Goal: Transaction & Acquisition: Purchase product/service

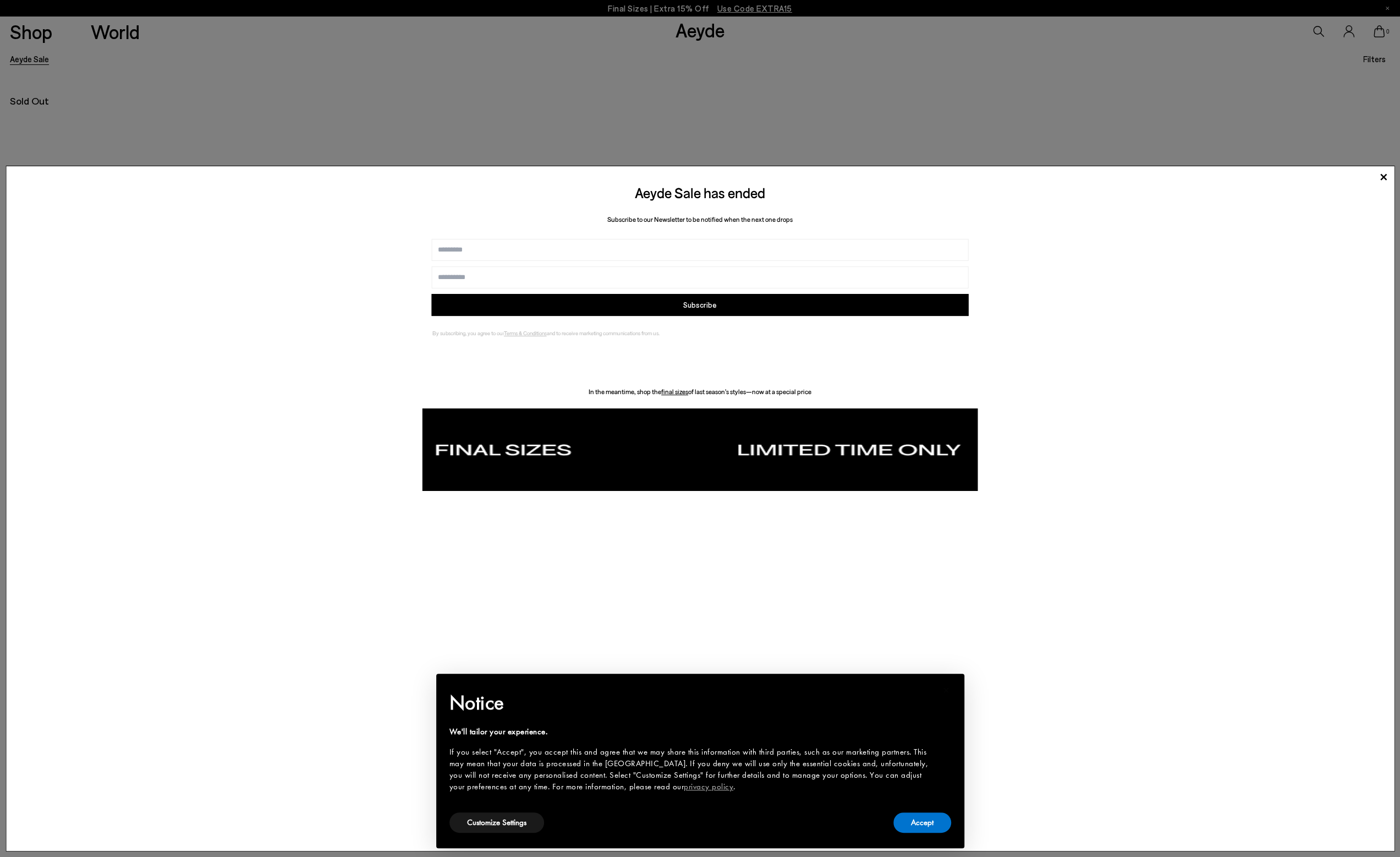
scroll to position [165, 0]
click at [933, 823] on button "Accept" at bounding box center [922, 822] width 58 height 20
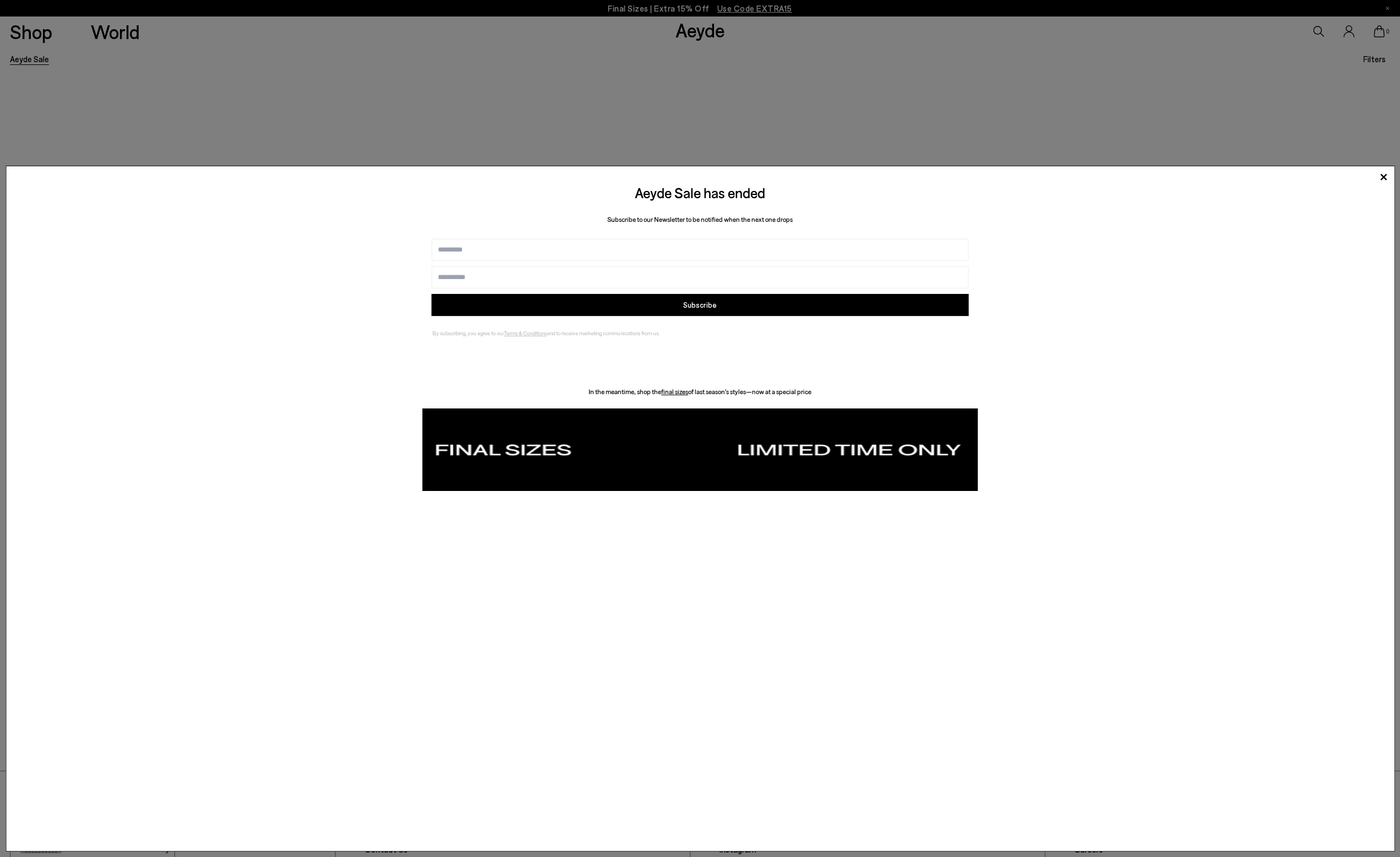
scroll to position [440, 0]
click at [376, 79] on div "Aeyde Ships Worldwide We see you are located in Sverige Please purchase from yo…" at bounding box center [700, 428] width 1400 height 857
click at [1383, 180] on icon at bounding box center [1383, 177] width 17 height 17
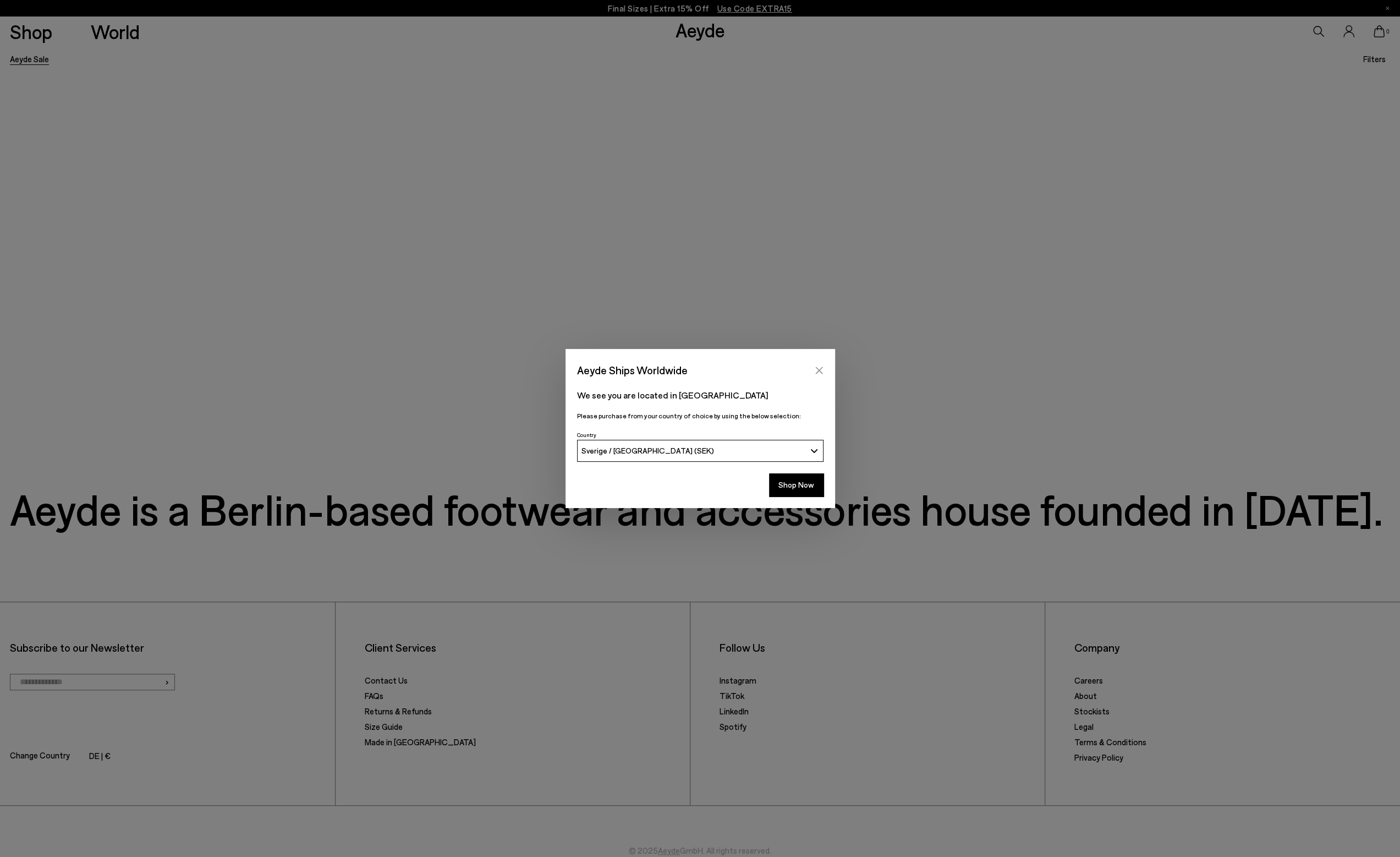
click at [824, 367] on button "Close" at bounding box center [819, 370] width 17 height 17
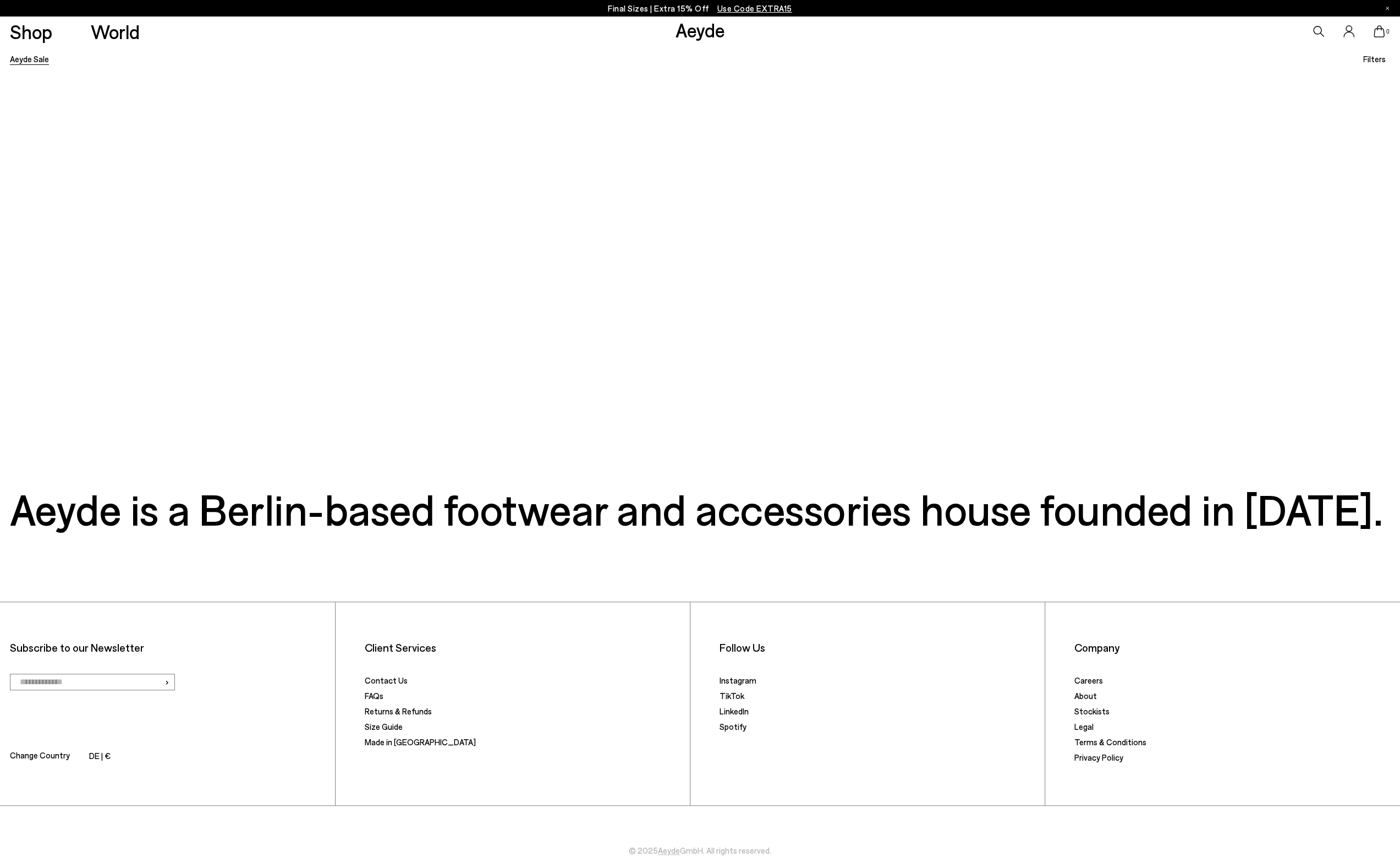
click at [32, 58] on link "Aeyde Sale" at bounding box center [29, 59] width 39 height 10
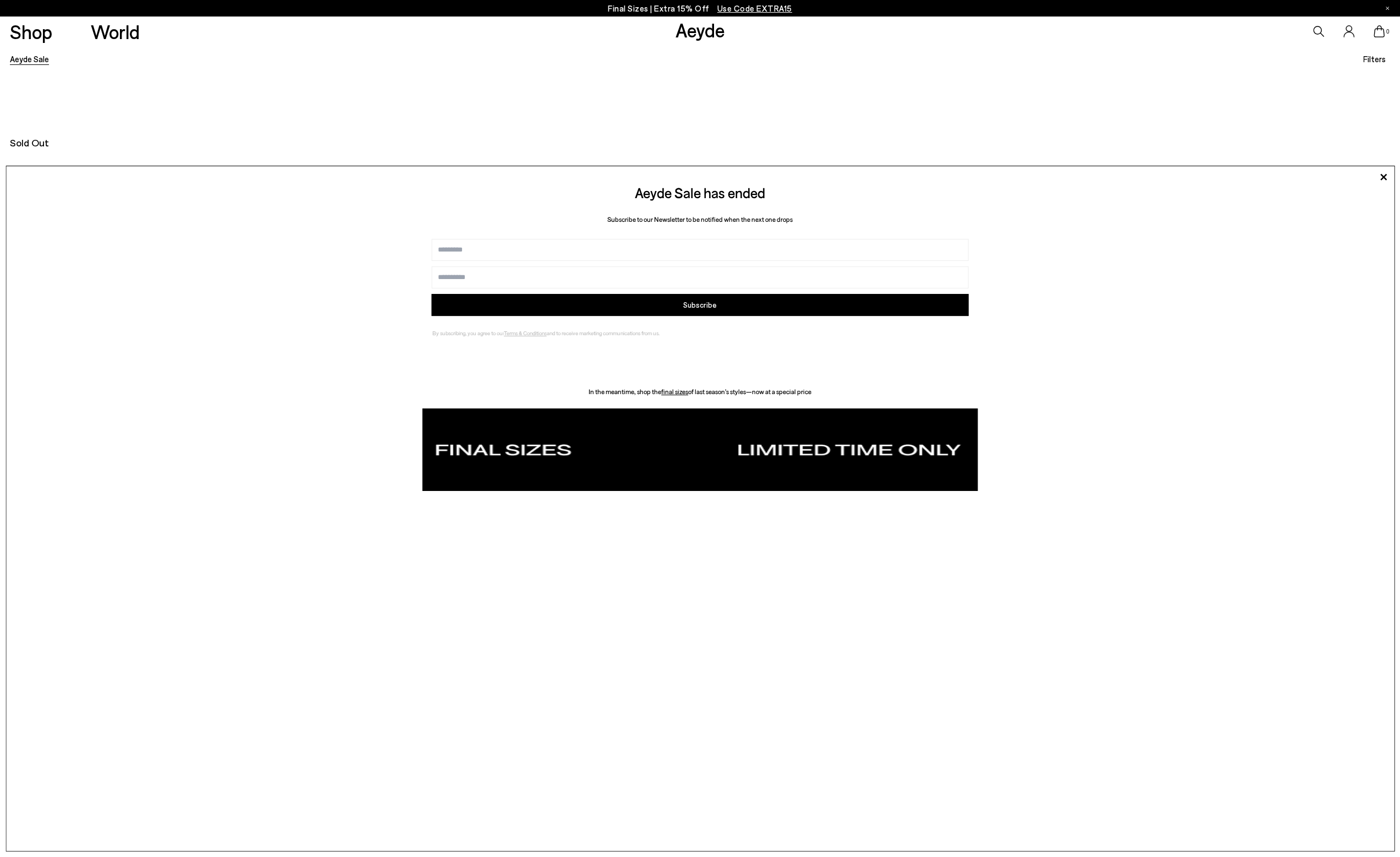
click at [34, 58] on link "Aeyde Sale" at bounding box center [29, 59] width 39 height 10
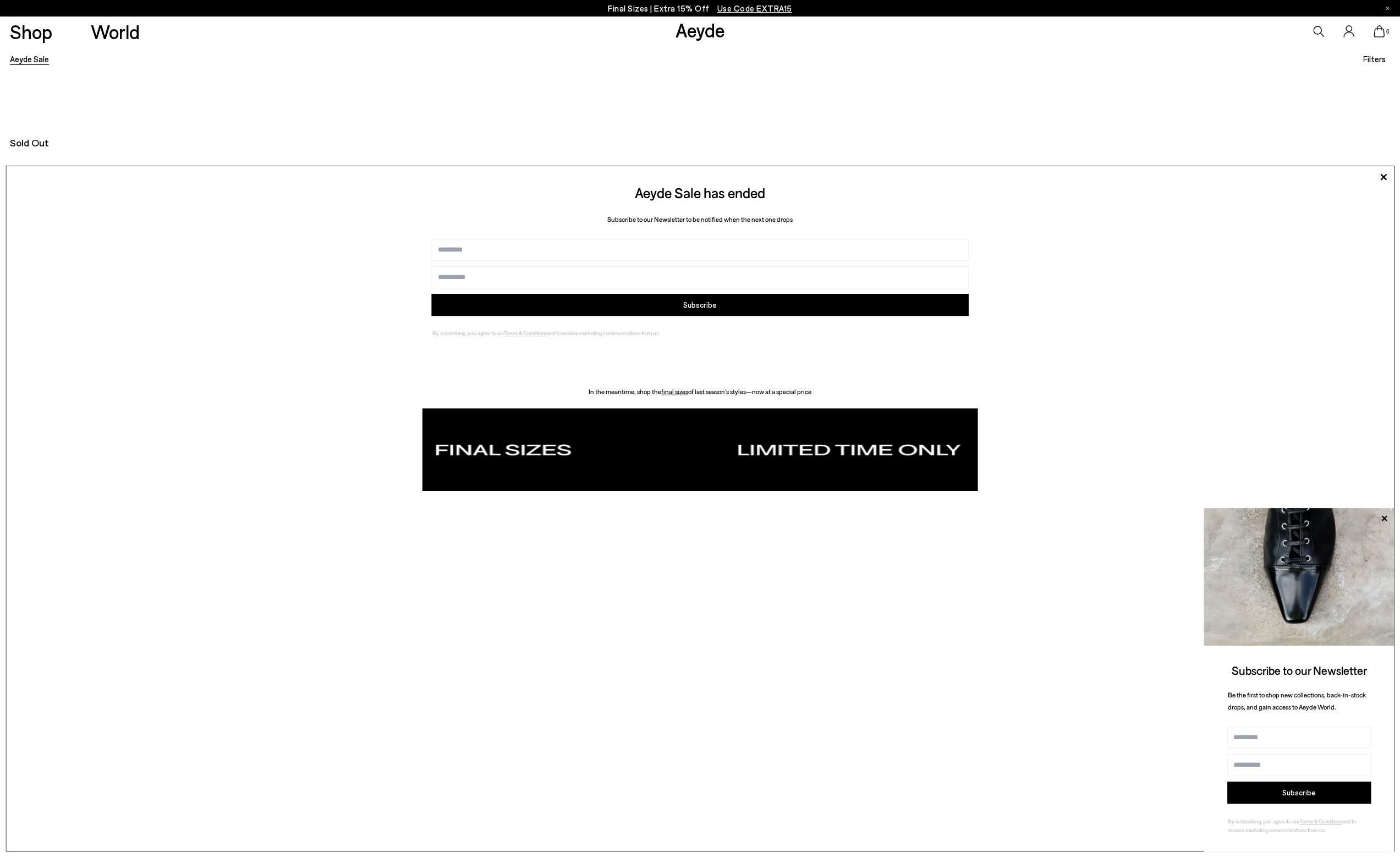
click at [33, 57] on link "Aeyde Sale" at bounding box center [29, 59] width 39 height 10
click at [712, 31] on link "Aeyde" at bounding box center [700, 29] width 49 height 23
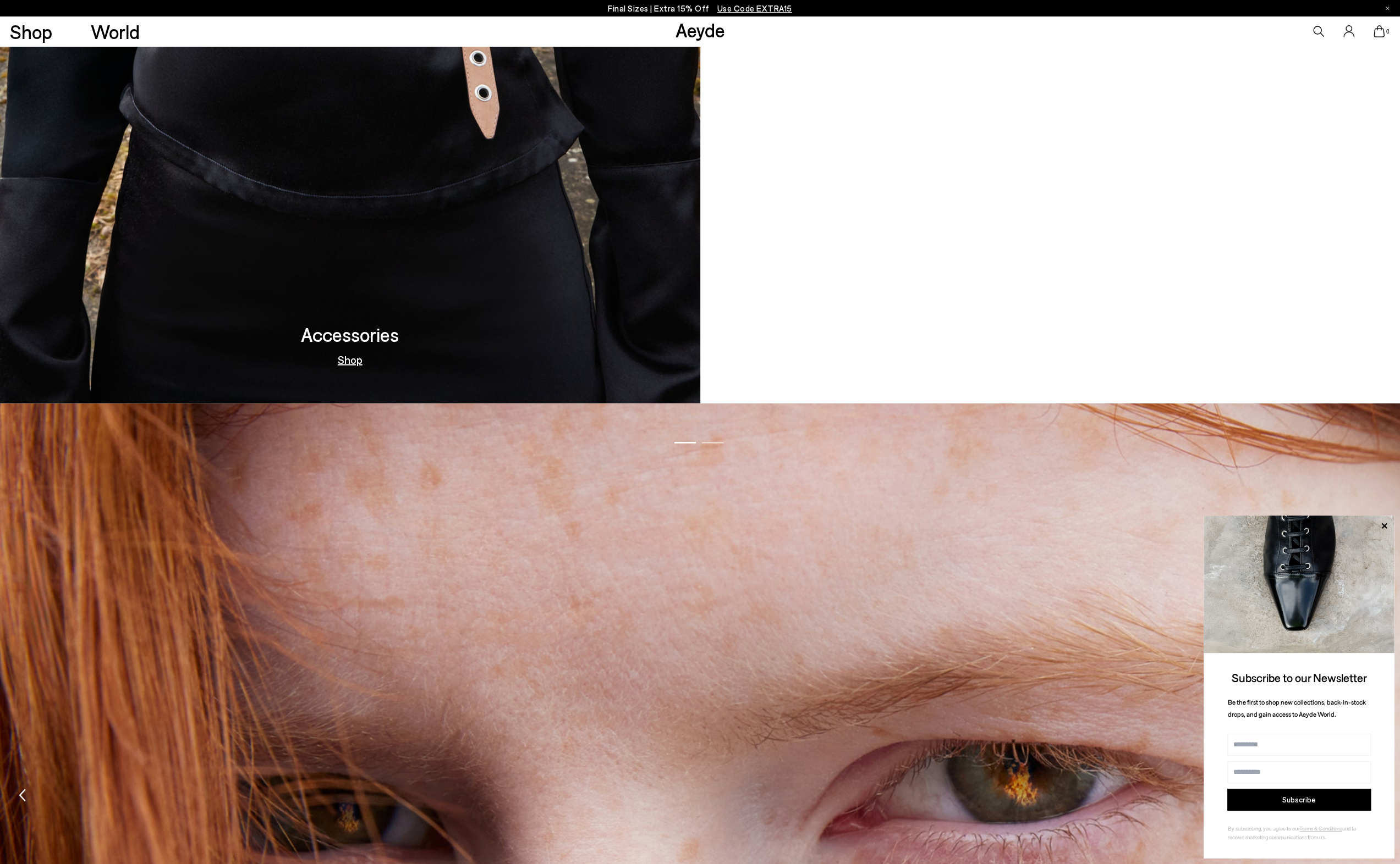
scroll to position [2694, 0]
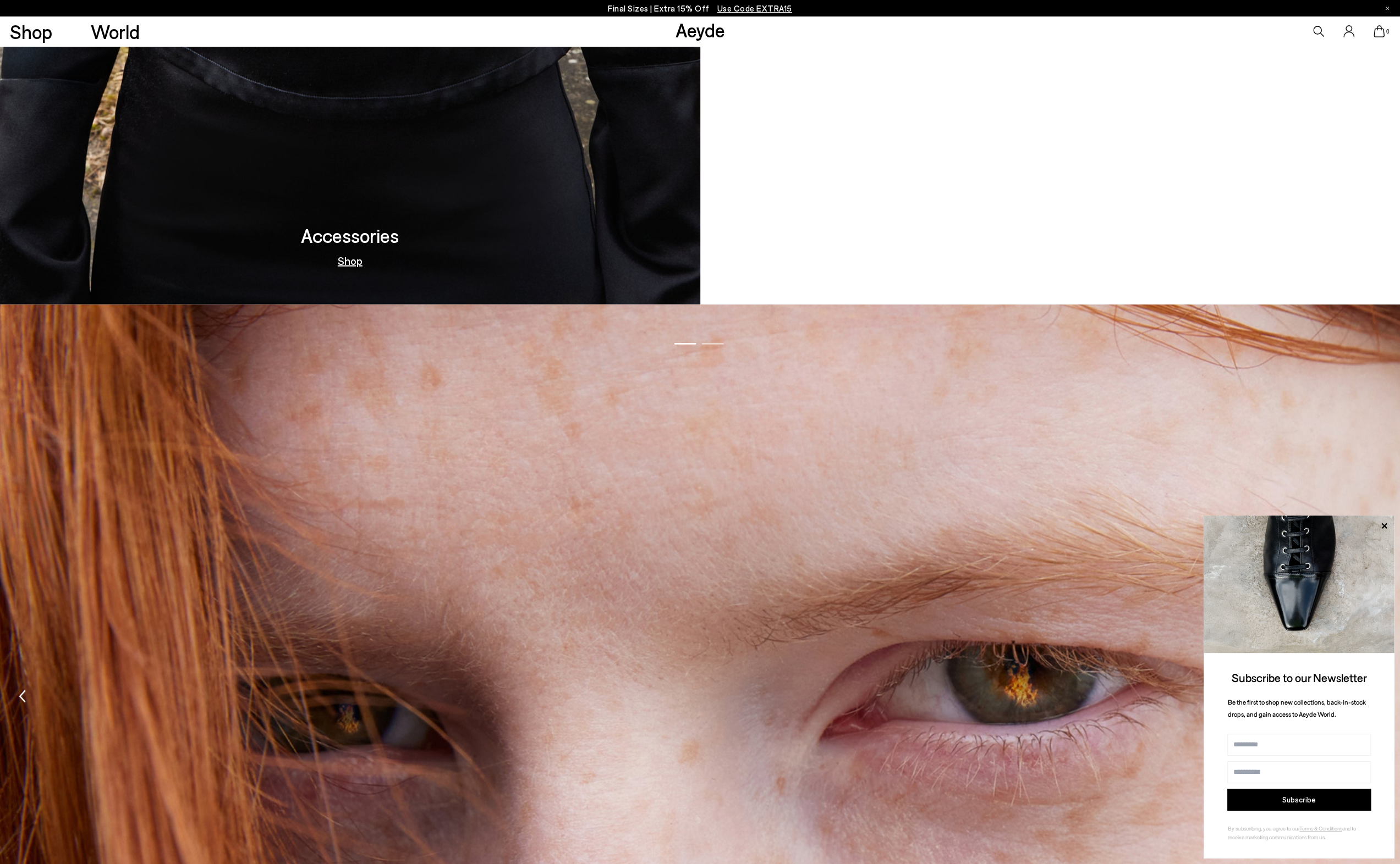
drag, startPoint x: 1382, startPoint y: 523, endPoint x: 1360, endPoint y: 517, distance: 22.8
click at [1382, 523] on icon at bounding box center [1384, 525] width 6 height 6
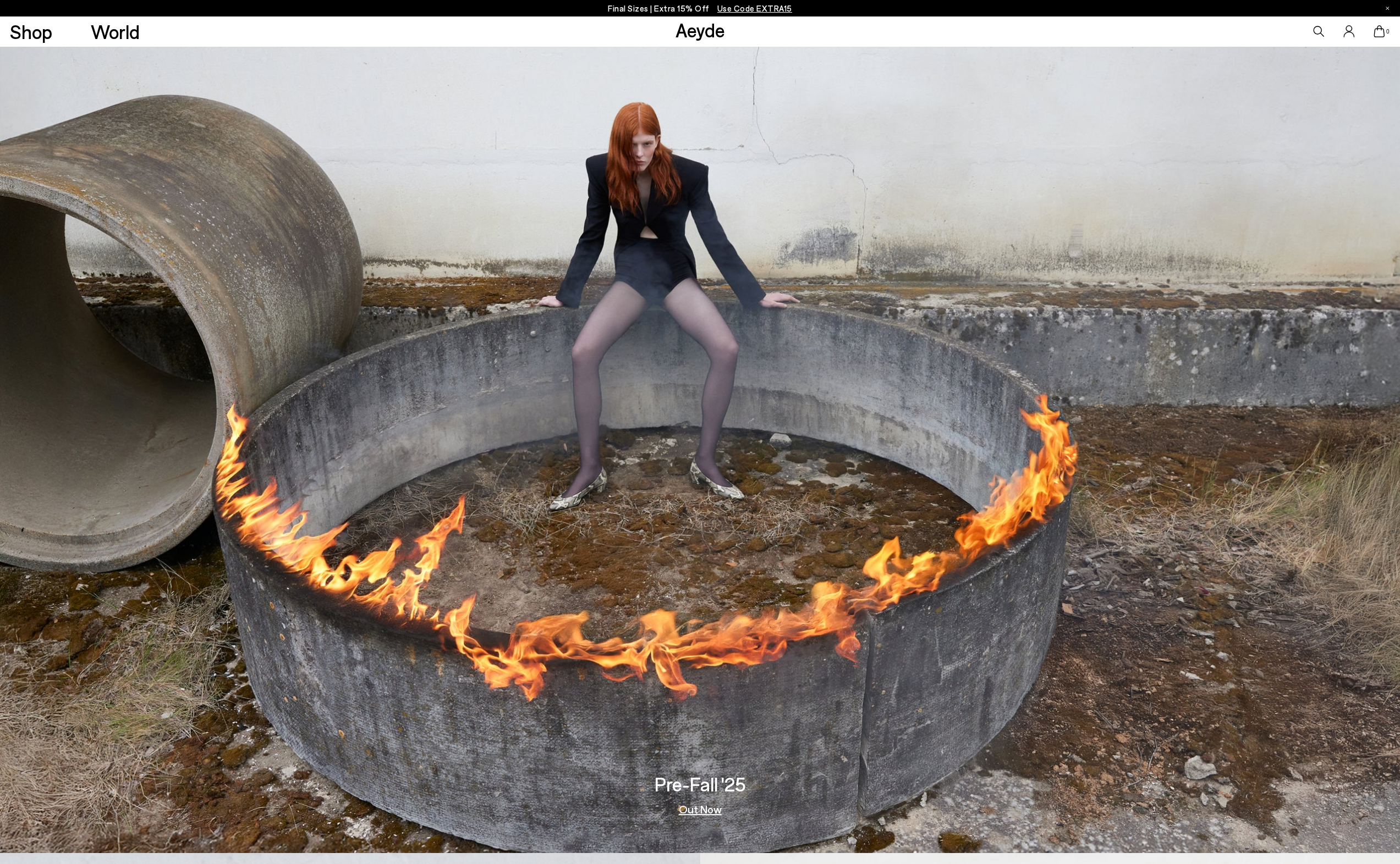
scroll to position [0, 0]
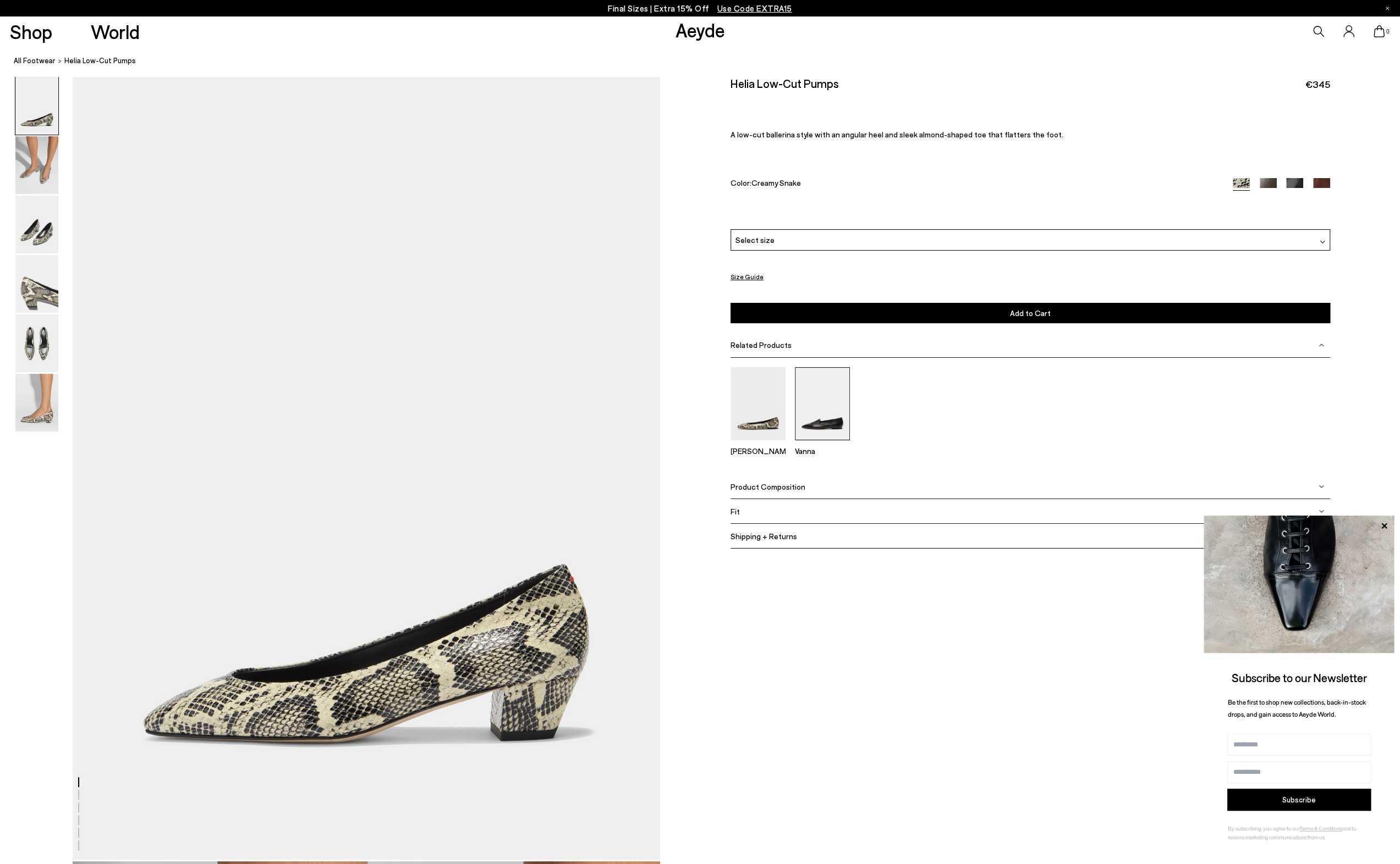
drag, startPoint x: 840, startPoint y: 424, endPoint x: 848, endPoint y: 421, distance: 8.5
click at [840, 424] on img at bounding box center [822, 403] width 55 height 73
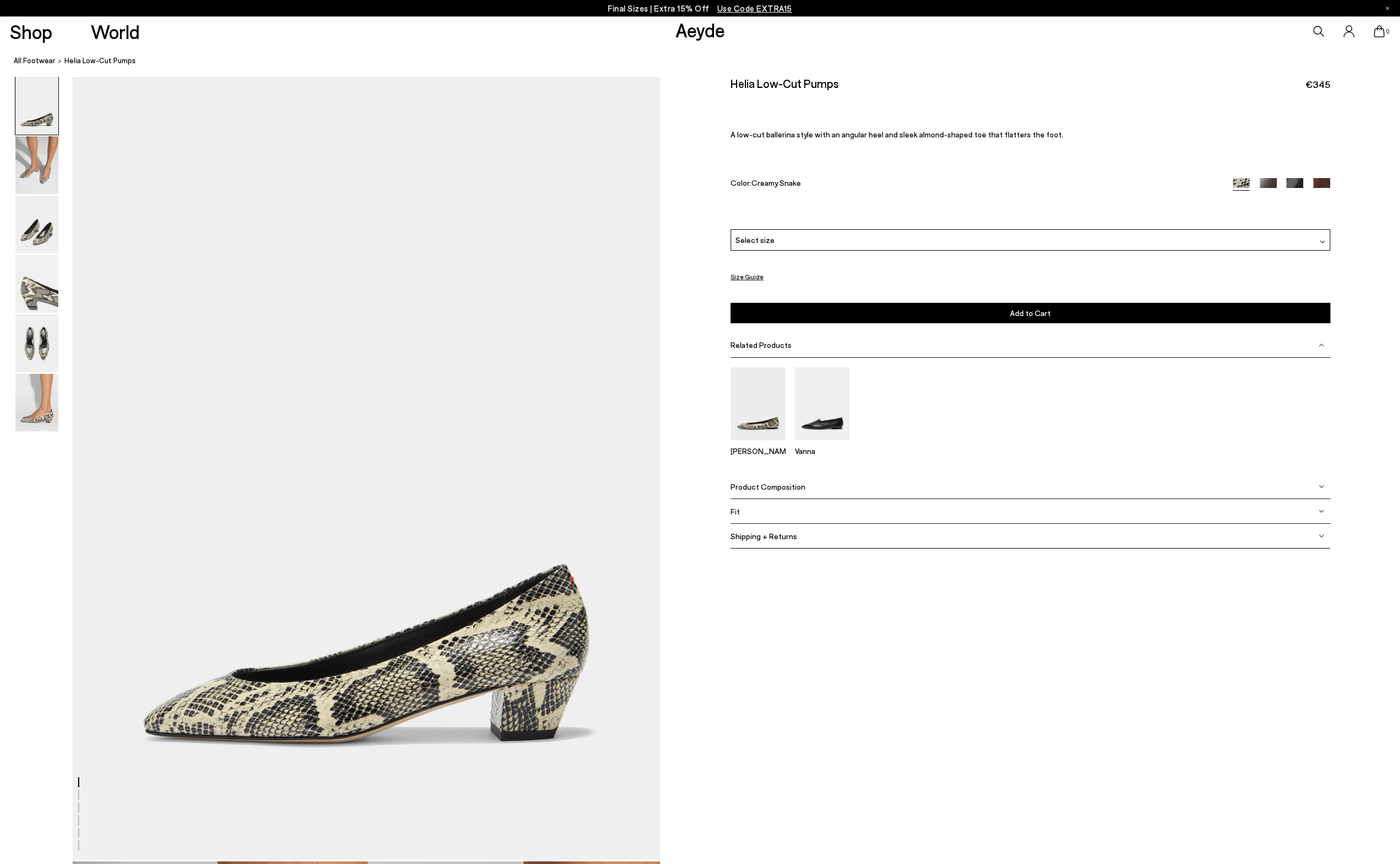
click at [1262, 182] on img at bounding box center [1268, 186] width 17 height 17
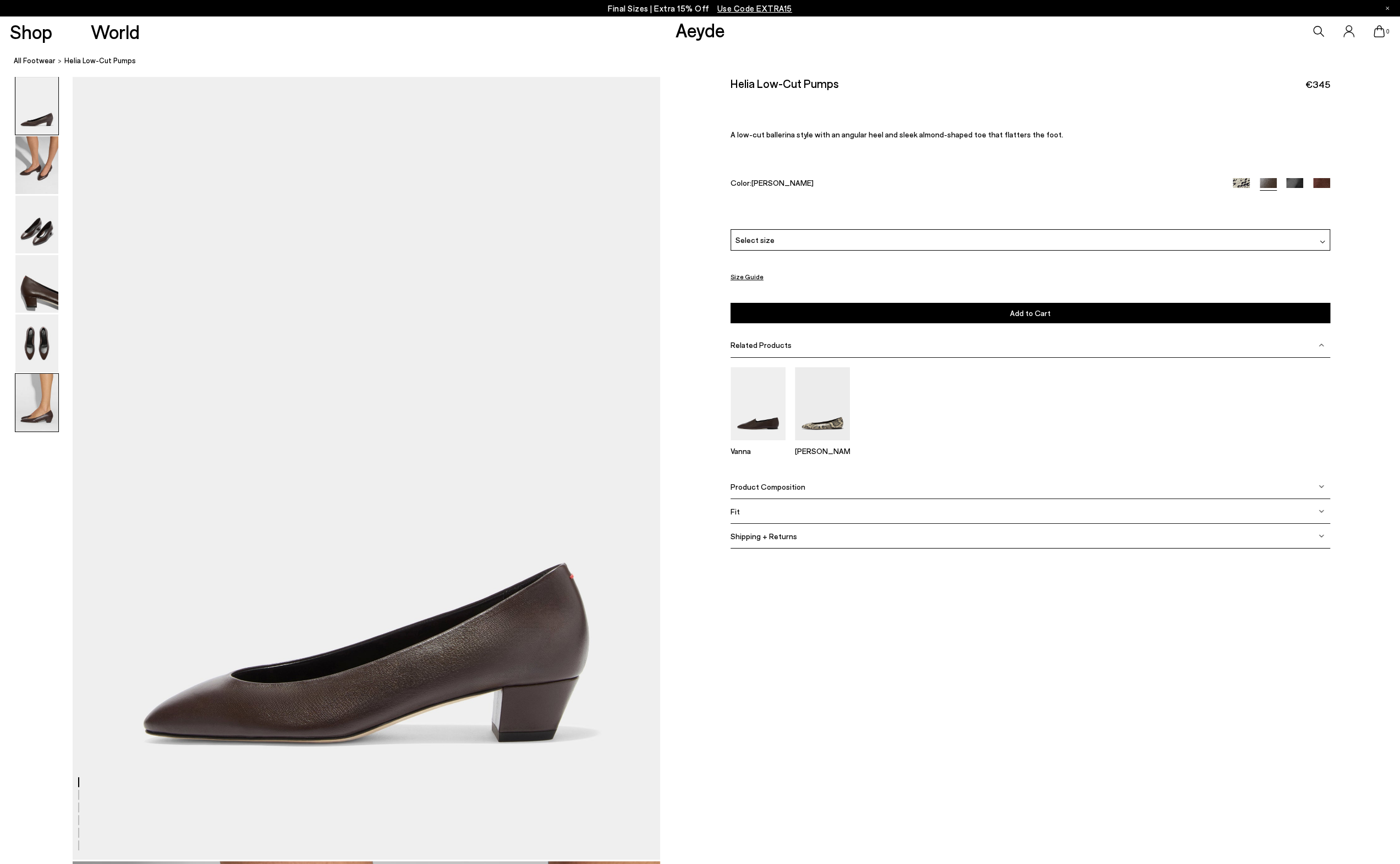
click at [41, 400] on img at bounding box center [37, 402] width 43 height 58
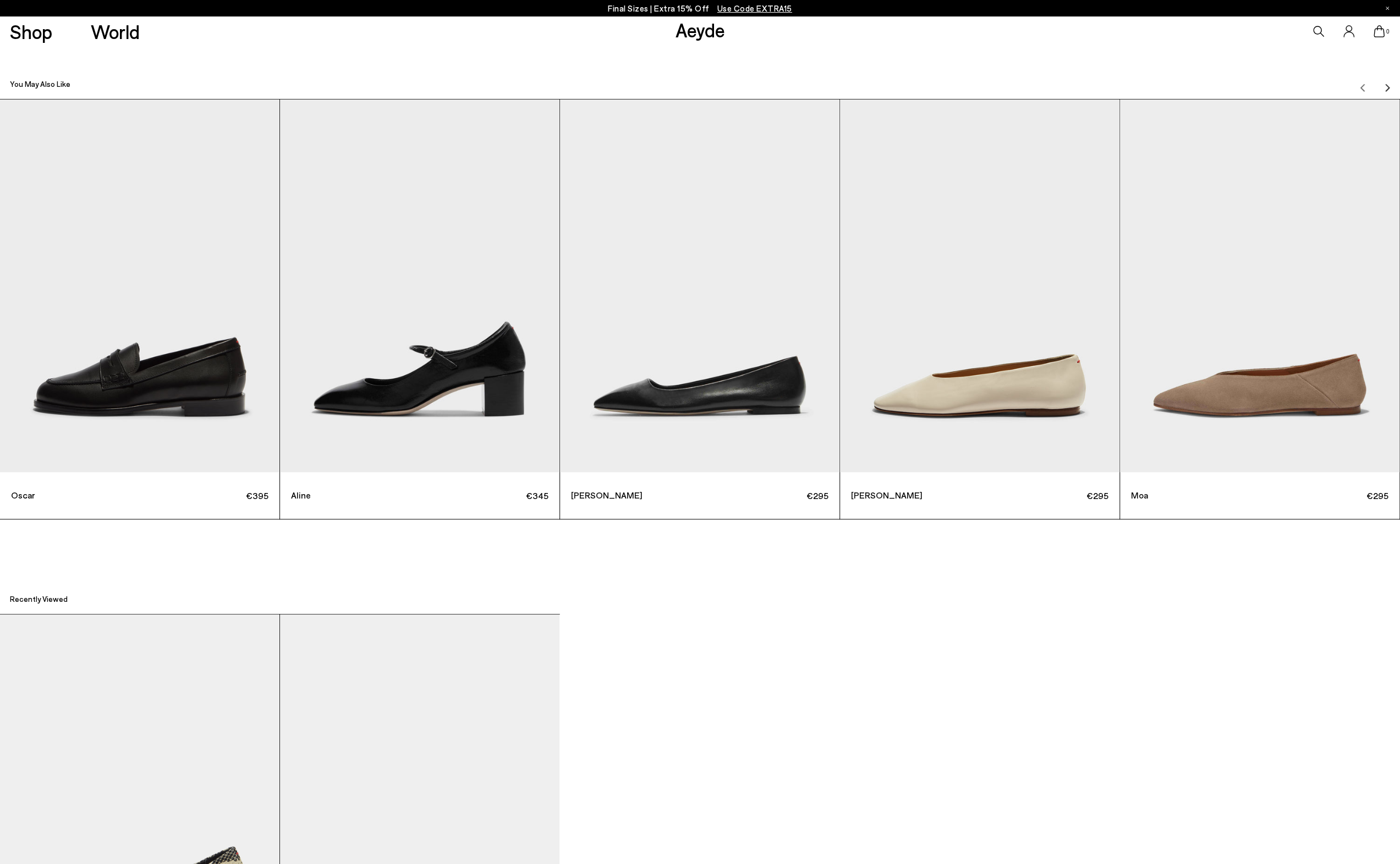
scroll to position [4657, 0]
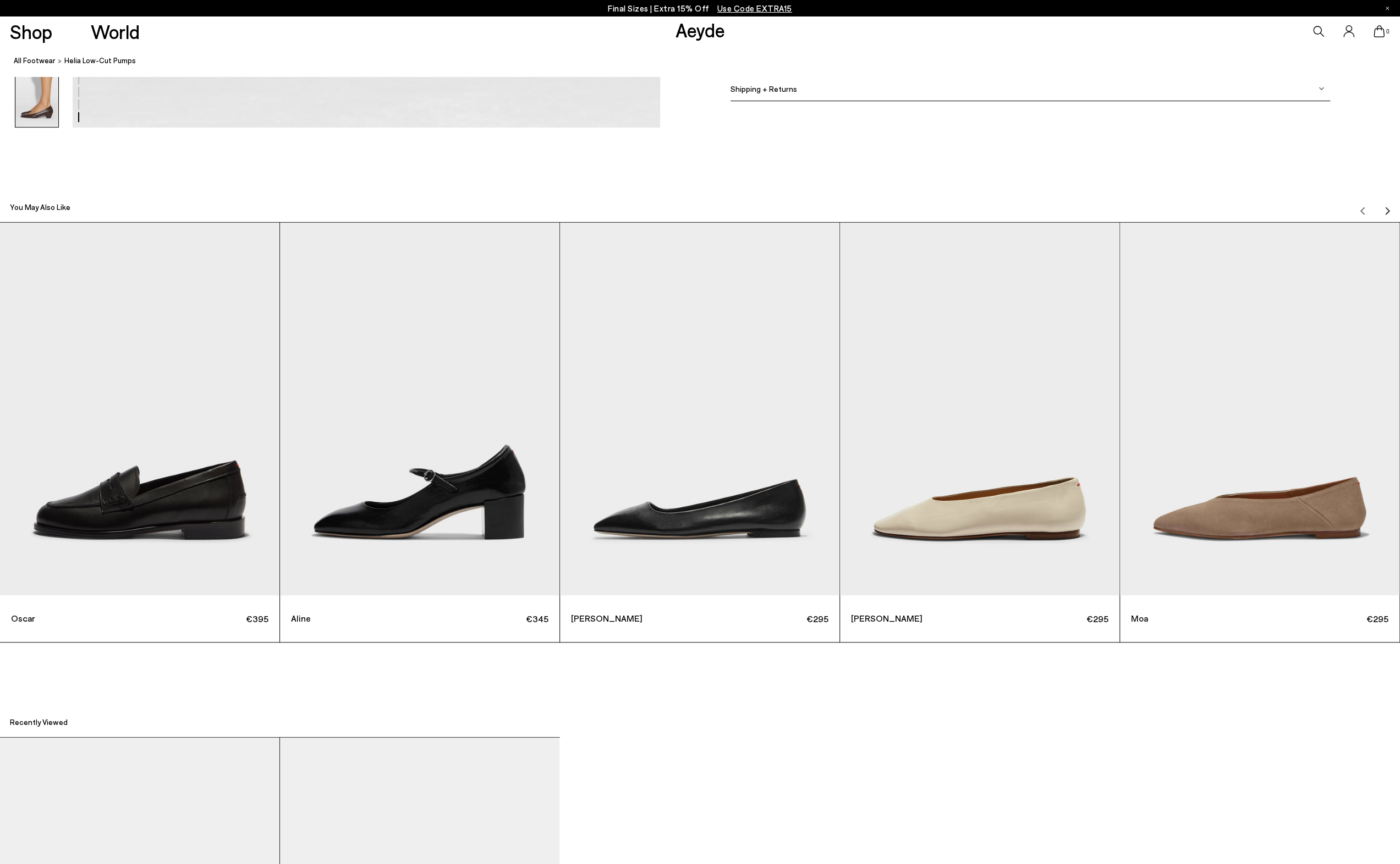
drag, startPoint x: 220, startPoint y: 512, endPoint x: 954, endPoint y: 690, distance: 755.3
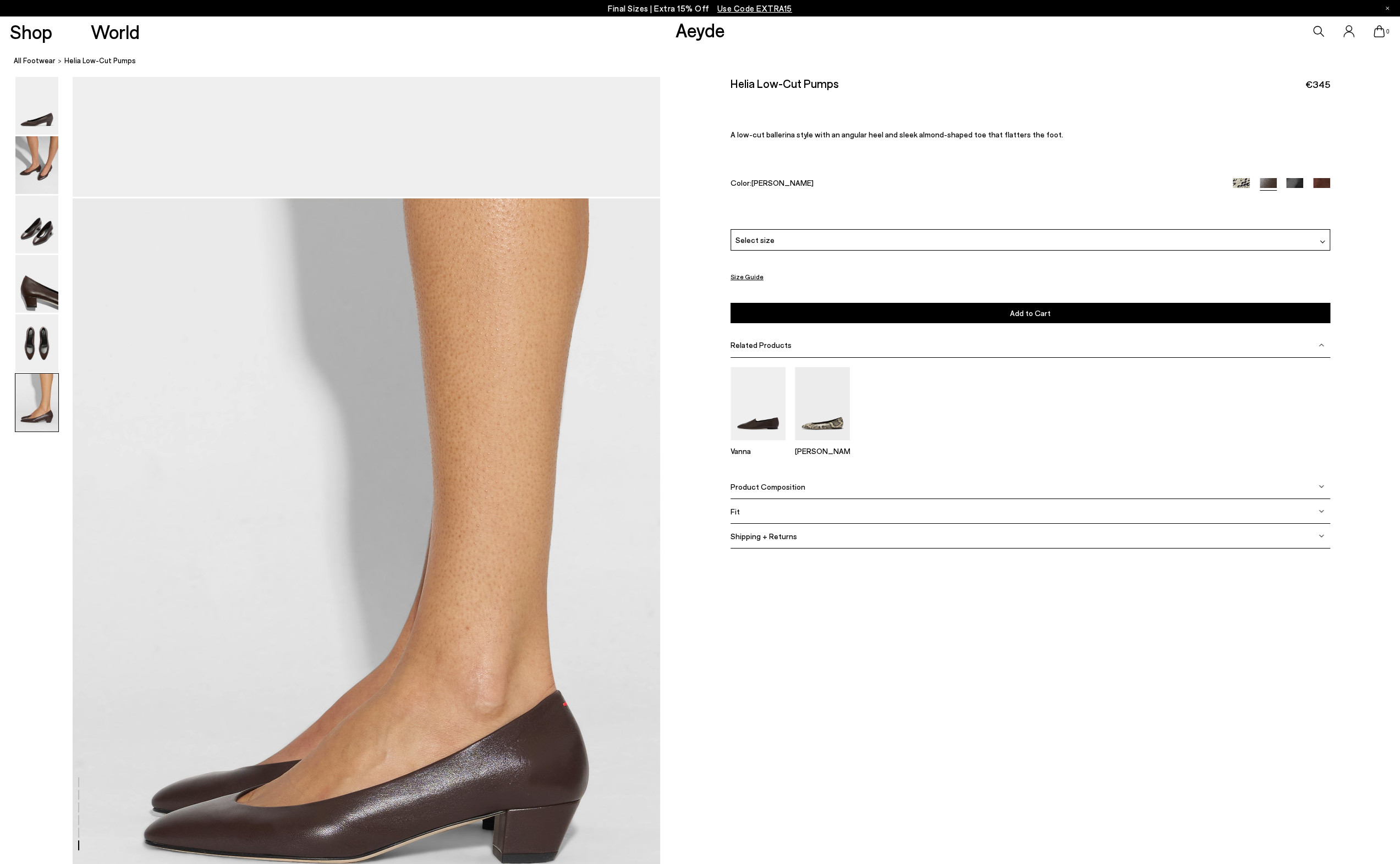
scroll to position [3777, 0]
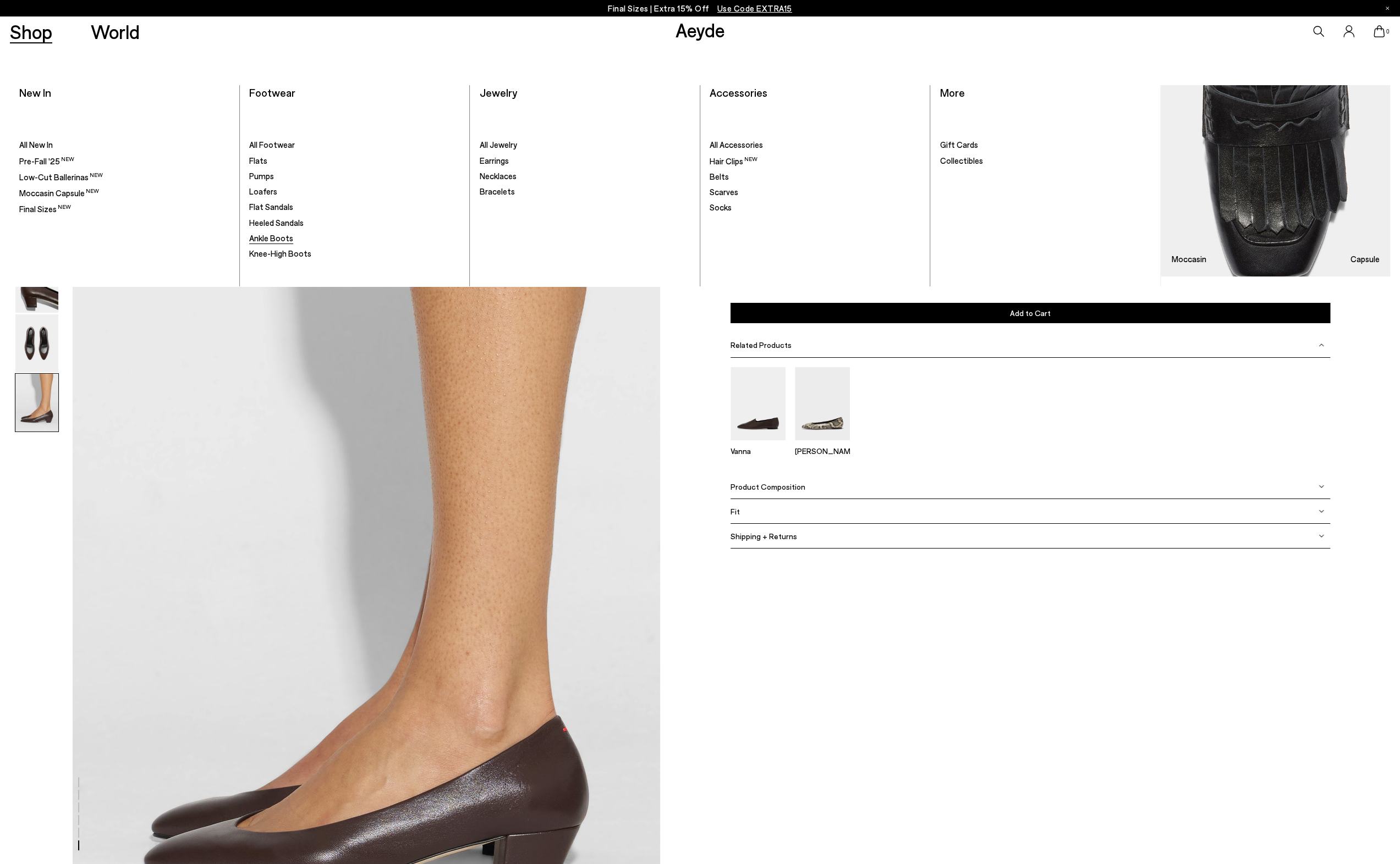
click at [283, 239] on span "Ankle Boots" at bounding box center [271, 238] width 44 height 10
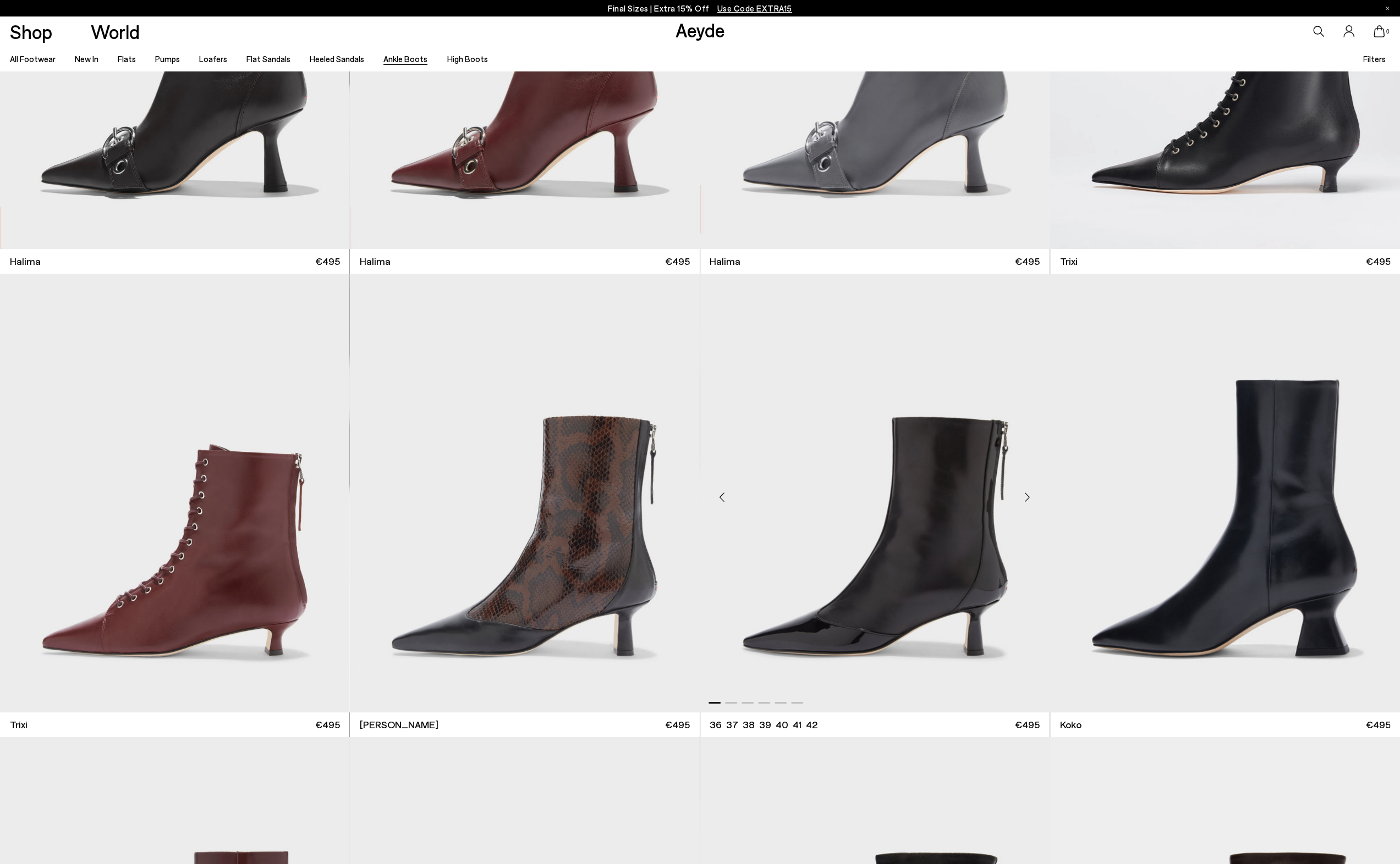
scroll to position [385, 0]
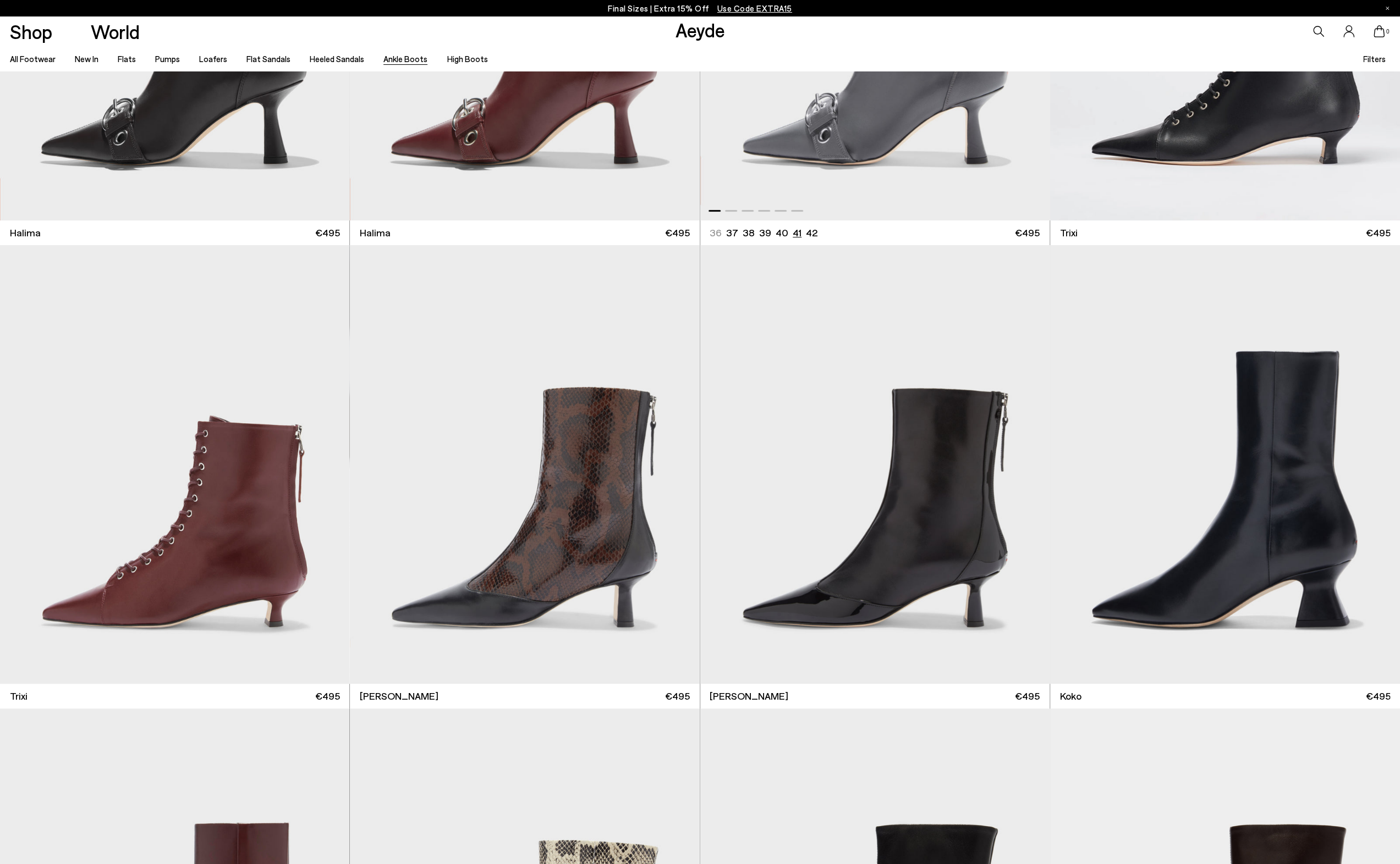
scroll to position [330, 0]
